Goal: Transaction & Acquisition: Subscribe to service/newsletter

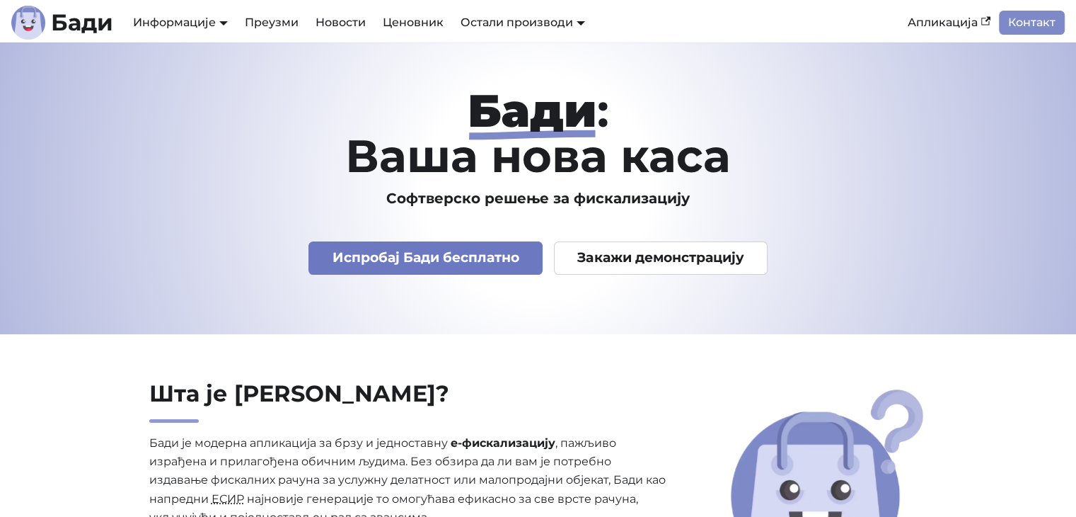
click at [504, 262] on link "Испробај Бади бесплатно" at bounding box center [426, 257] width 234 height 33
